Goal: Transaction & Acquisition: Subscribe to service/newsletter

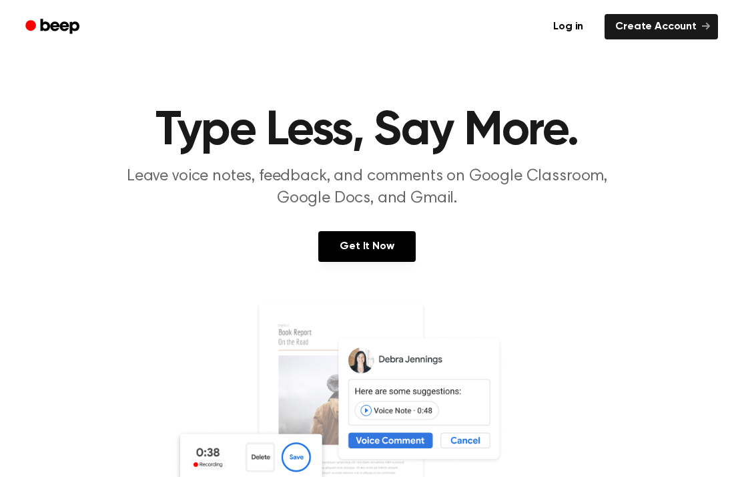
click at [407, 248] on link "Get It Now" at bounding box center [367, 246] width 97 height 31
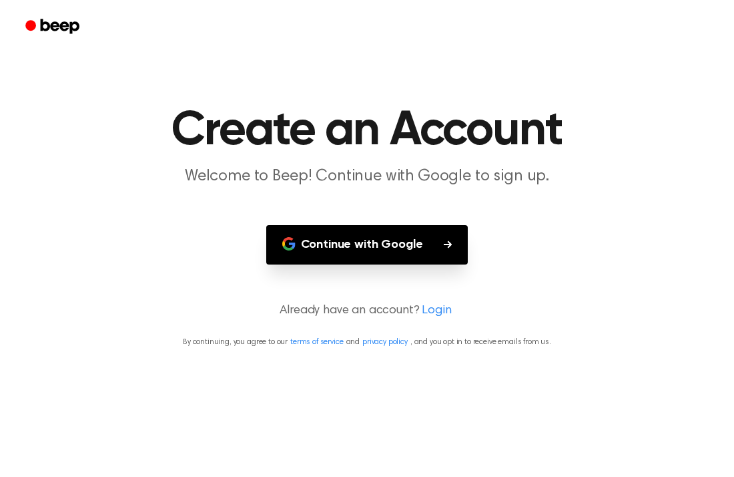
click at [395, 243] on button "Continue with Google" at bounding box center [367, 244] width 202 height 39
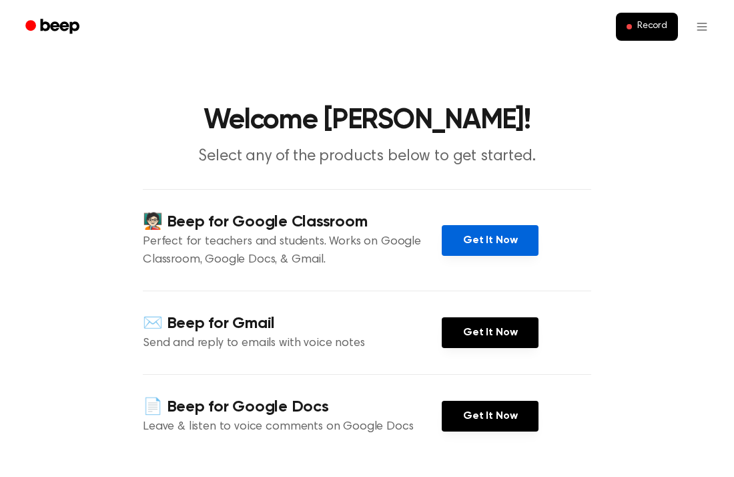
click at [476, 237] on link "Get It Now" at bounding box center [490, 240] width 97 height 31
